Goal: Information Seeking & Learning: Learn about a topic

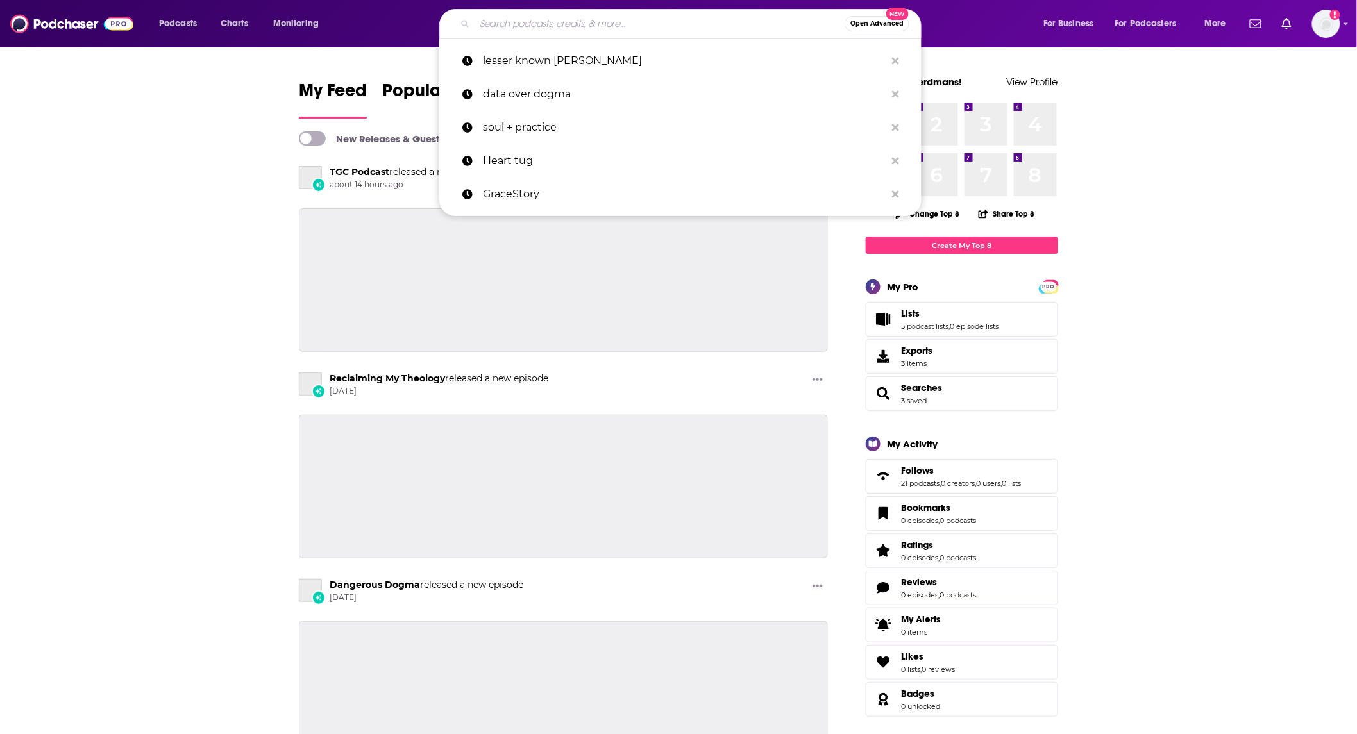
click at [612, 24] on input "Search podcasts, credits, & more..." at bounding box center [660, 23] width 370 height 21
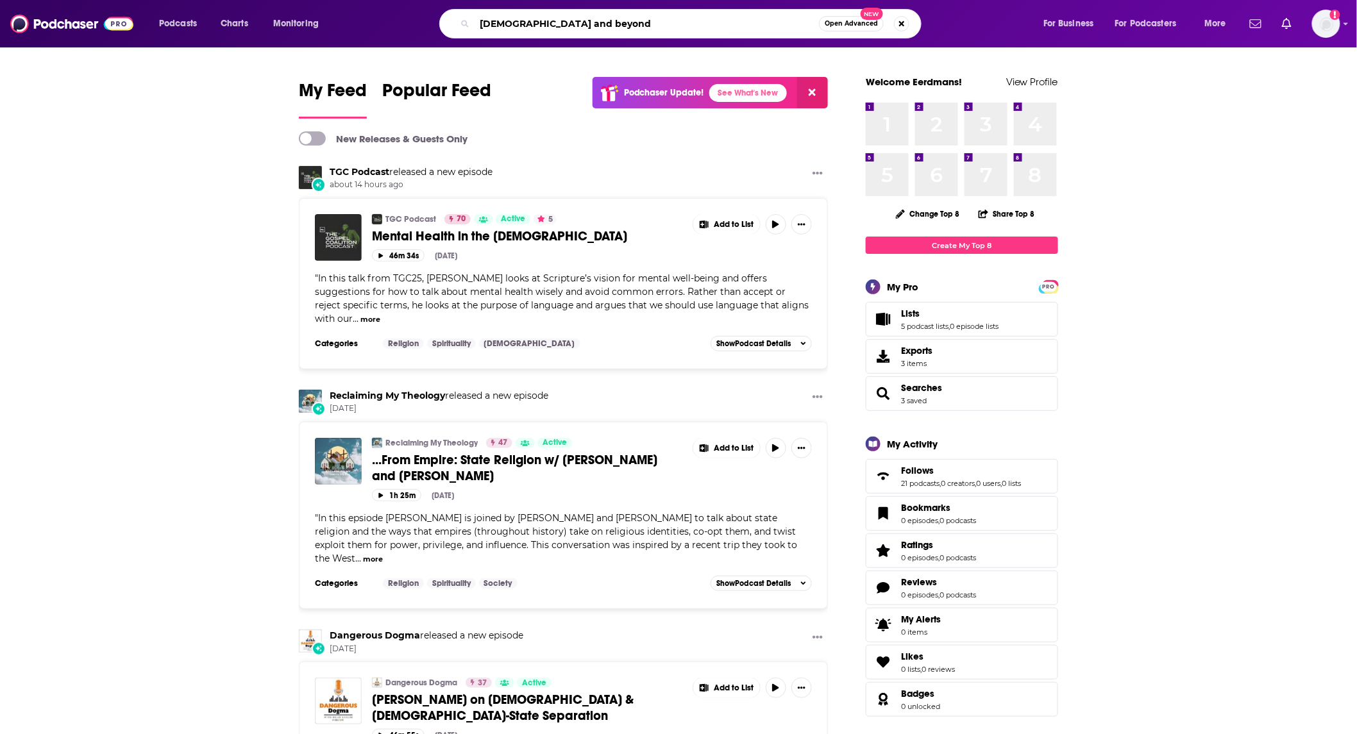
type input "[DEMOGRAPHIC_DATA] and beyond"
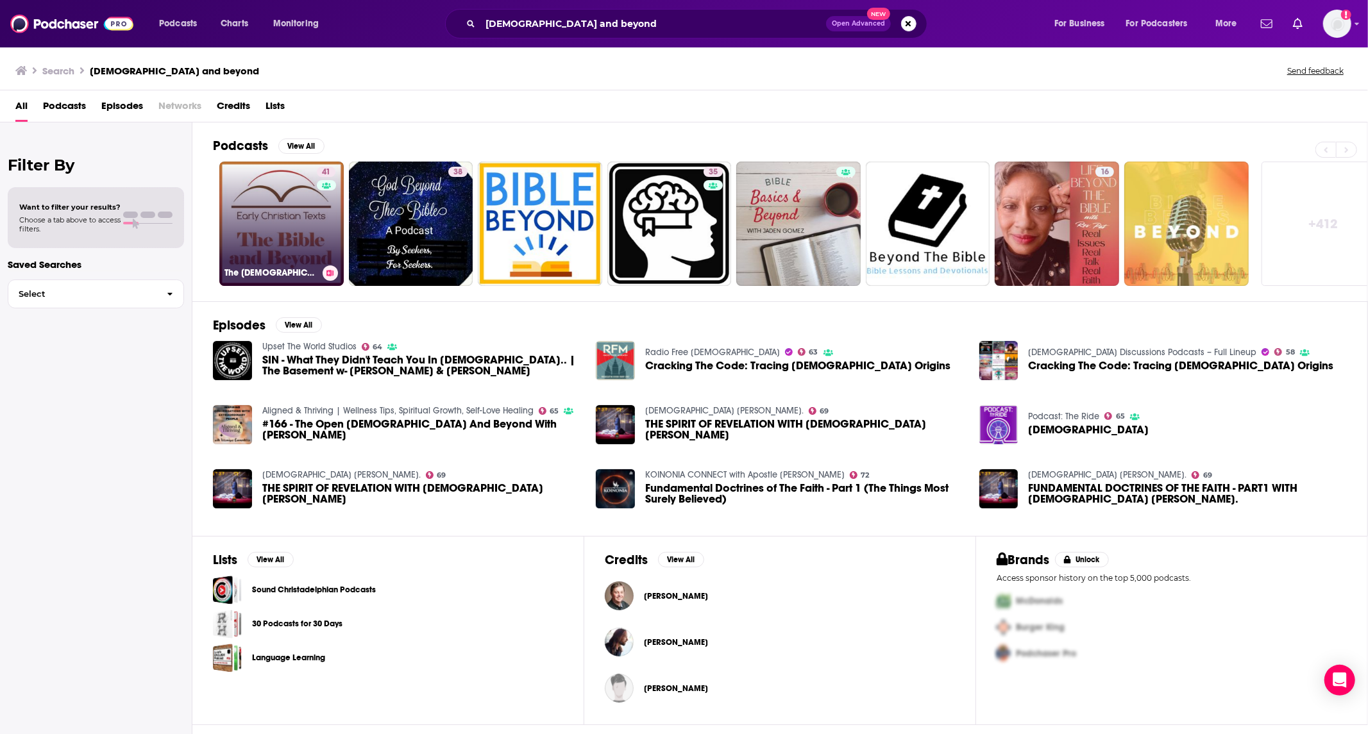
click at [291, 235] on link "41 The [DEMOGRAPHIC_DATA] and Beyond" at bounding box center [281, 224] width 124 height 124
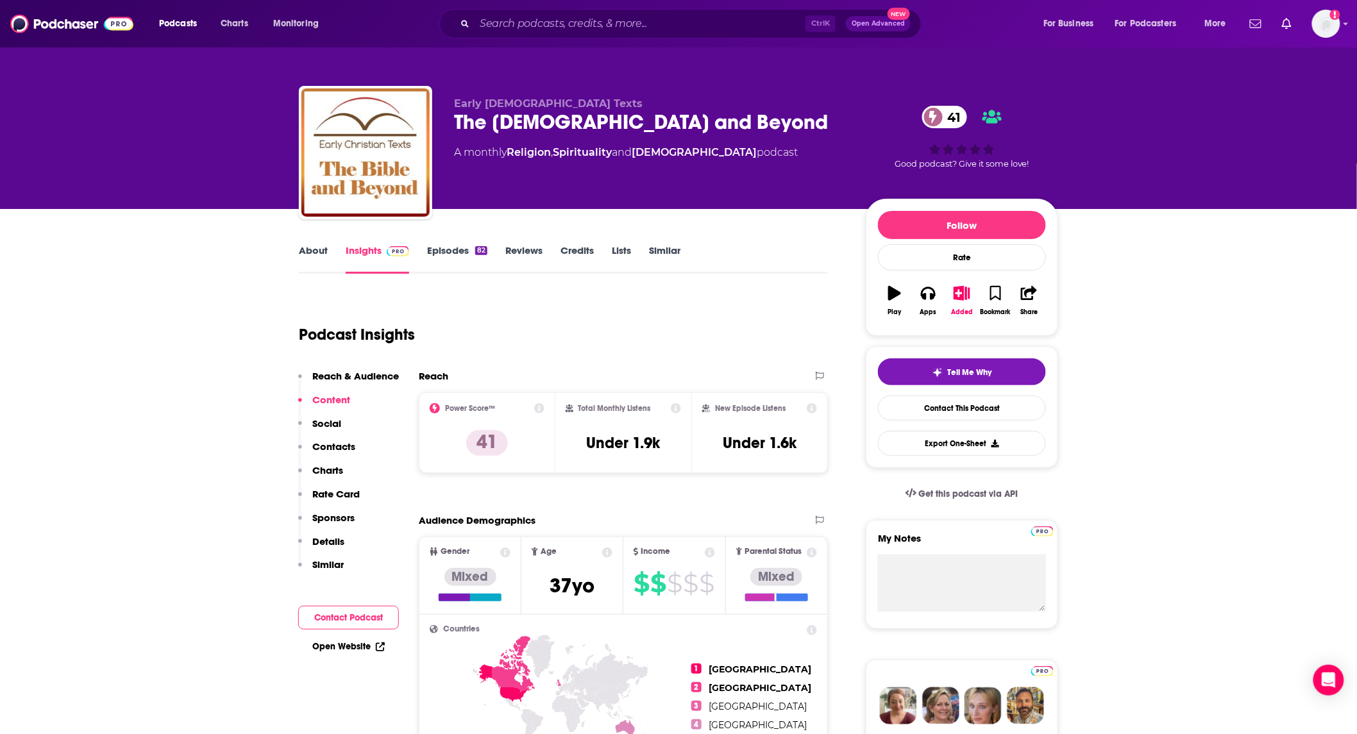
click at [312, 259] on link "About" at bounding box center [313, 259] width 29 height 30
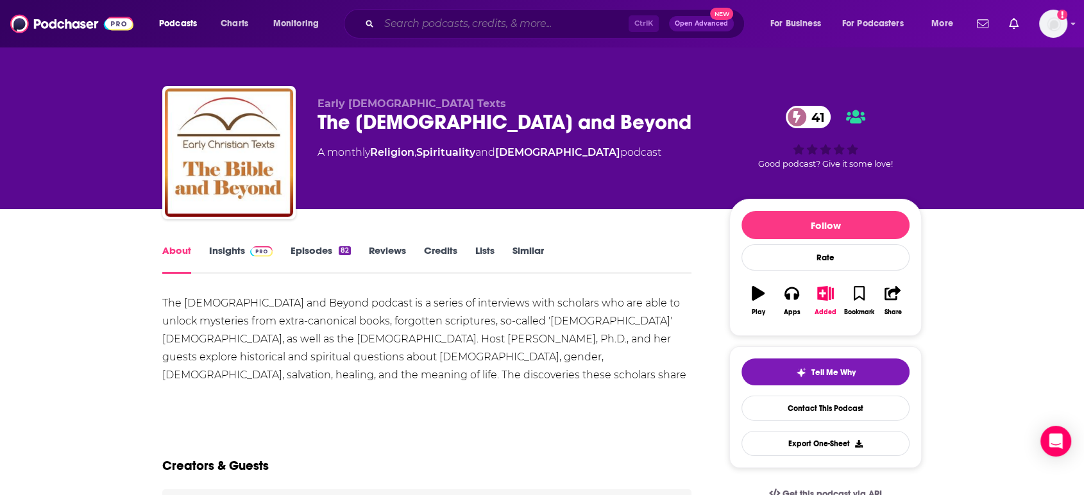
click at [477, 26] on input "Search podcasts, credits, & more..." at bounding box center [504, 23] width 250 height 21
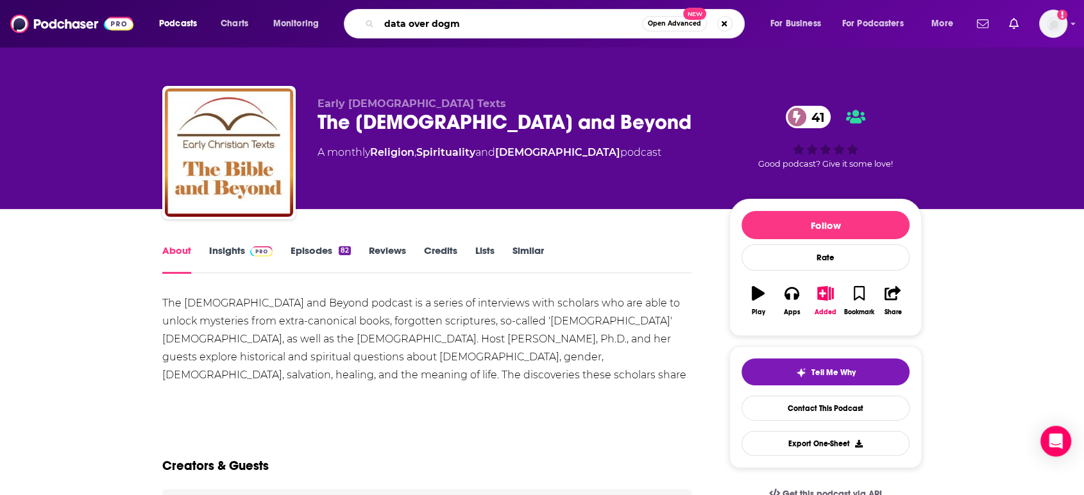
type input "data over dogma"
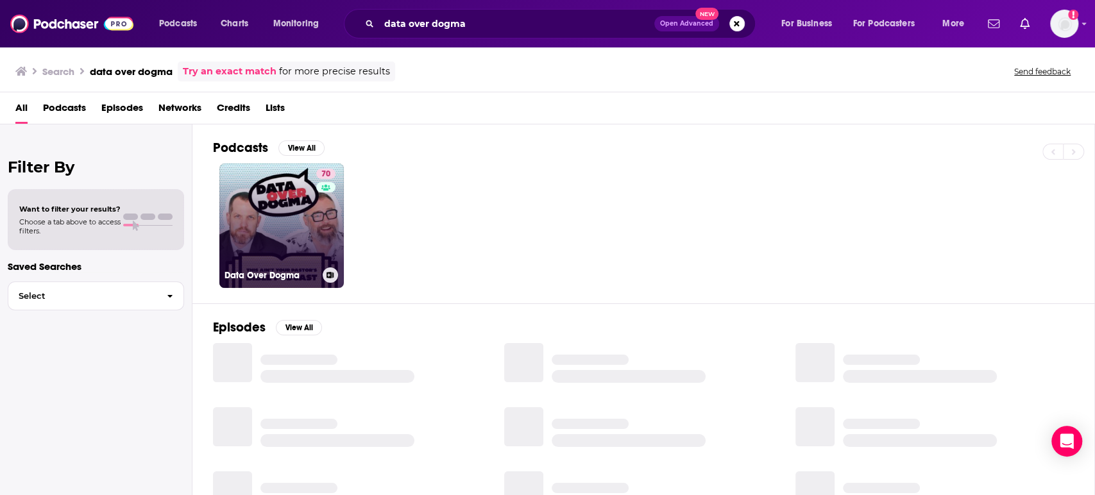
click at [277, 227] on link "70 Data Over Dogma" at bounding box center [281, 226] width 124 height 124
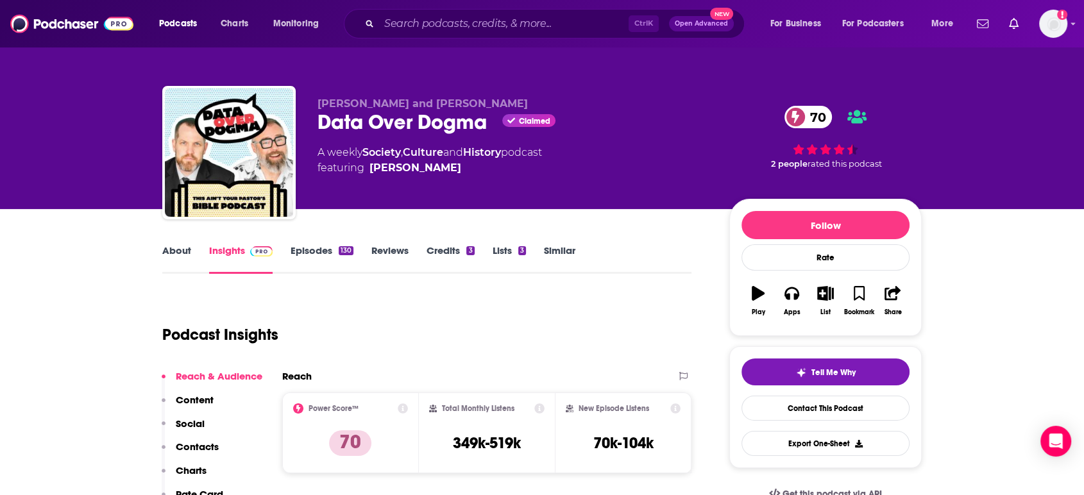
click at [169, 253] on link "About" at bounding box center [176, 259] width 29 height 30
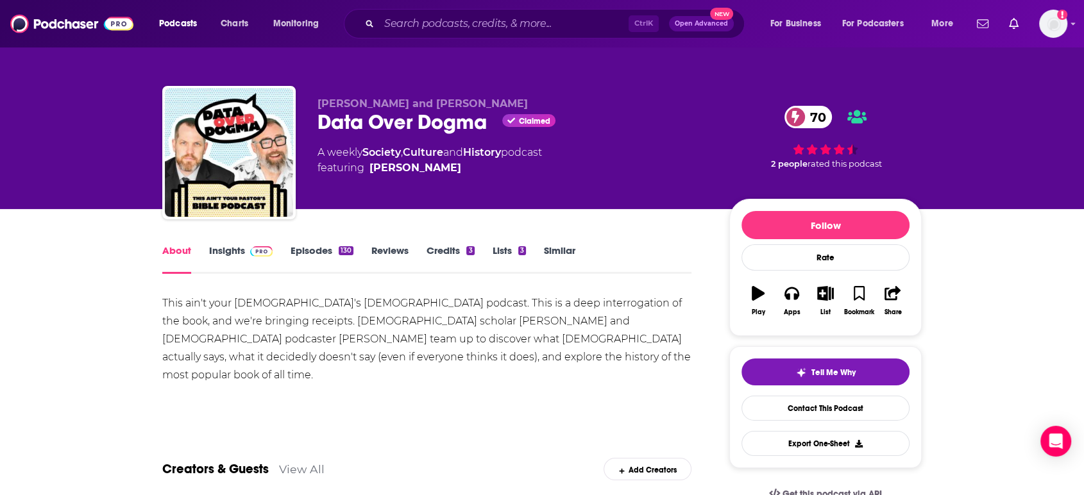
click at [224, 258] on link "Insights" at bounding box center [241, 259] width 64 height 30
